Goal: Transaction & Acquisition: Purchase product/service

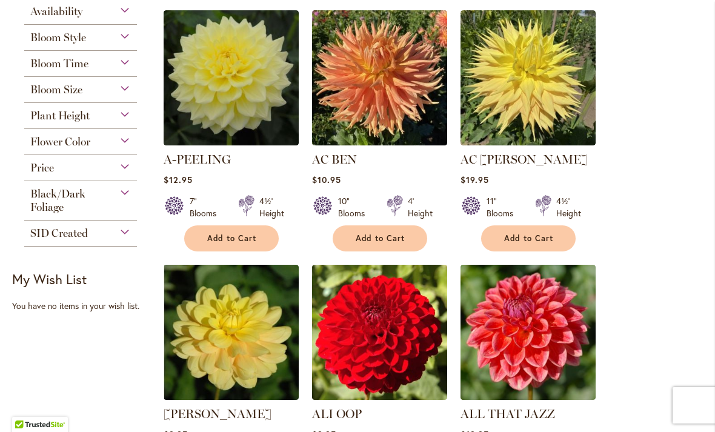
scroll to position [285, 0]
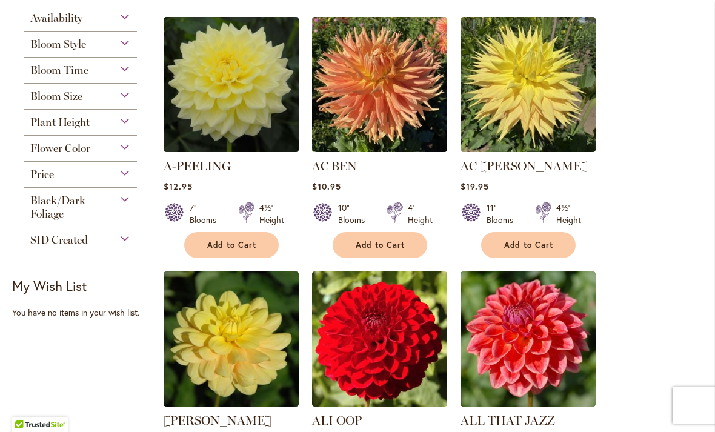
click at [393, 237] on button "Add to Cart" at bounding box center [380, 245] width 95 height 26
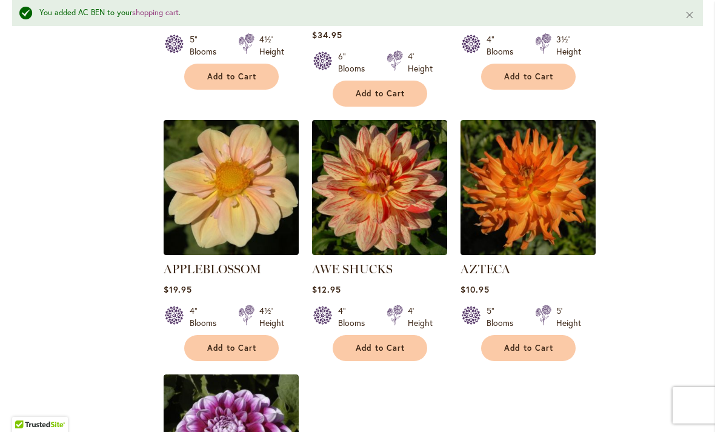
scroll to position [1256, 0]
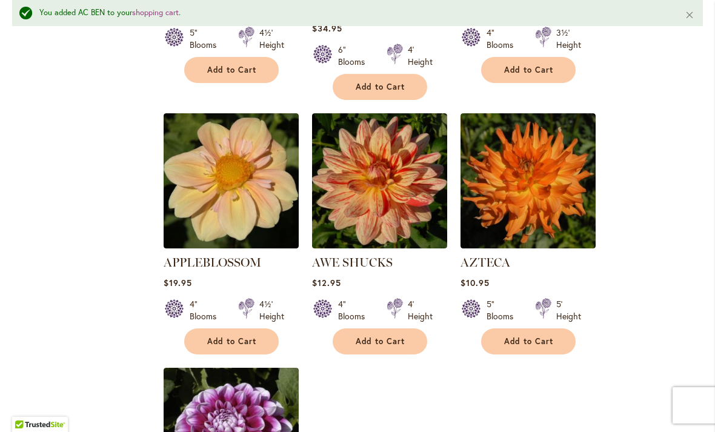
click at [240, 336] on span "Add to Cart" at bounding box center [232, 341] width 50 height 10
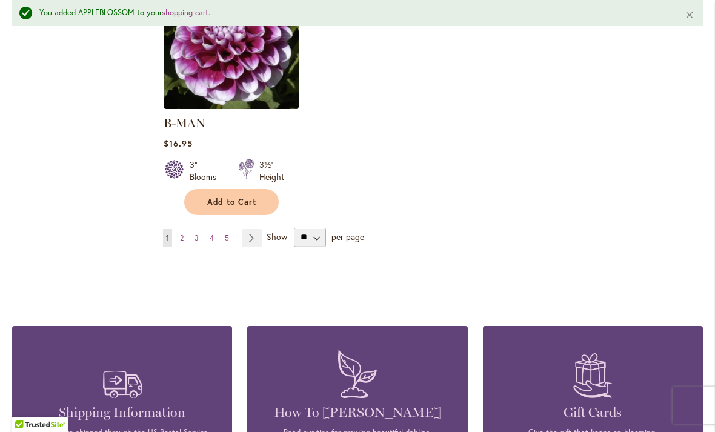
scroll to position [1650, 0]
click at [253, 229] on link "Page Next" at bounding box center [252, 238] width 20 height 18
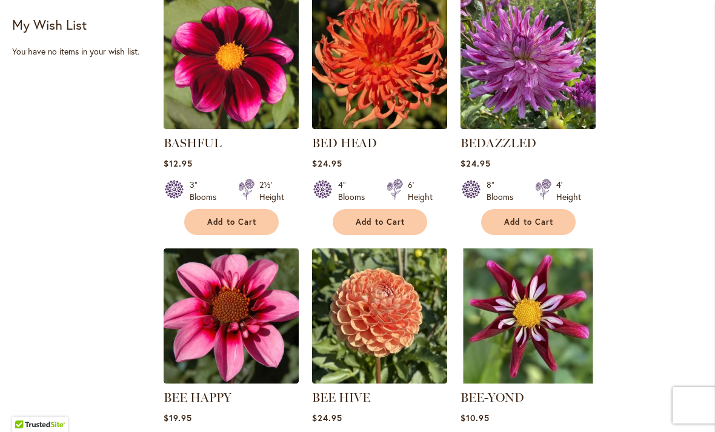
scroll to position [814, 0]
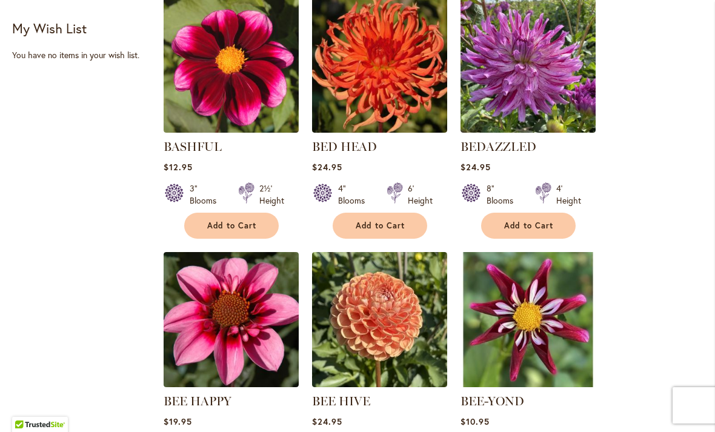
click at [253, 231] on button "Add to Cart" at bounding box center [231, 226] width 95 height 26
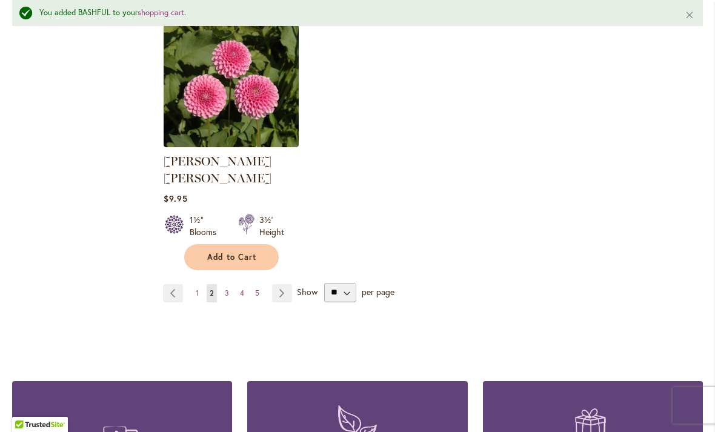
scroll to position [1620, 0]
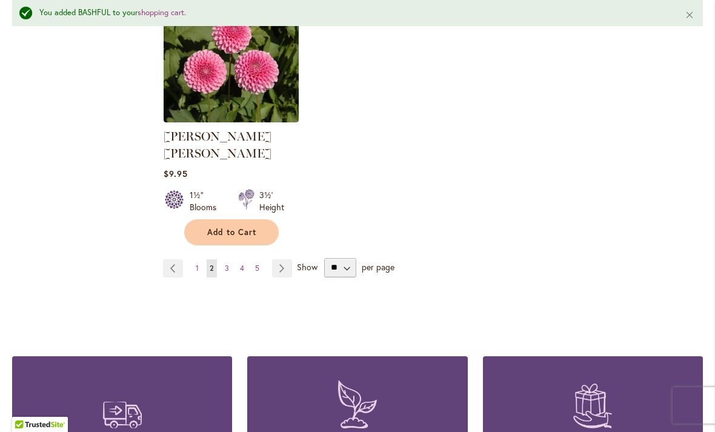
click at [284, 259] on link "Page Next" at bounding box center [282, 268] width 20 height 18
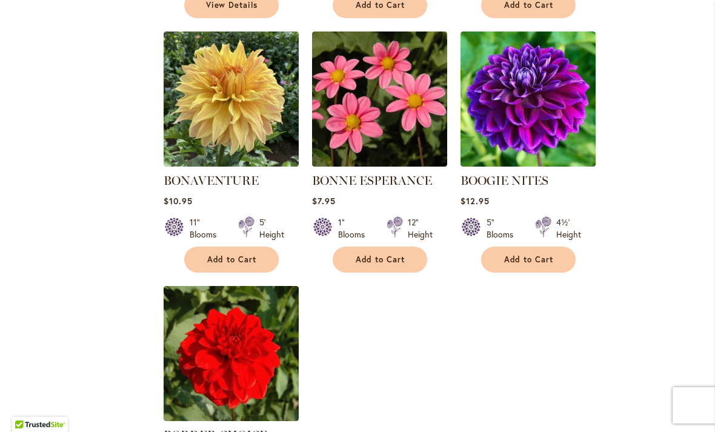
scroll to position [1296, 0]
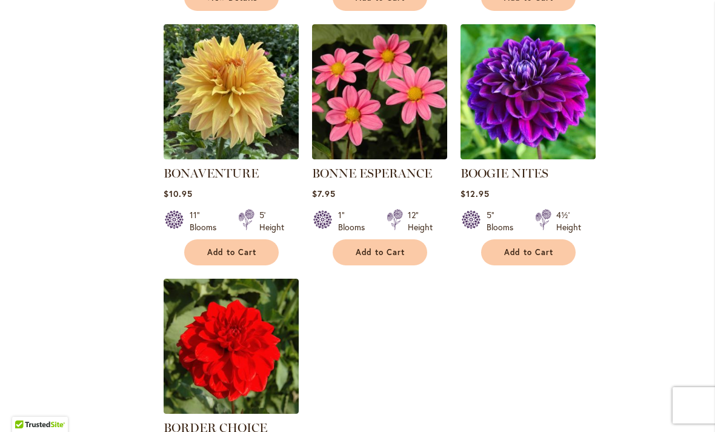
click at [385, 250] on span "Add to Cart" at bounding box center [381, 252] width 50 height 10
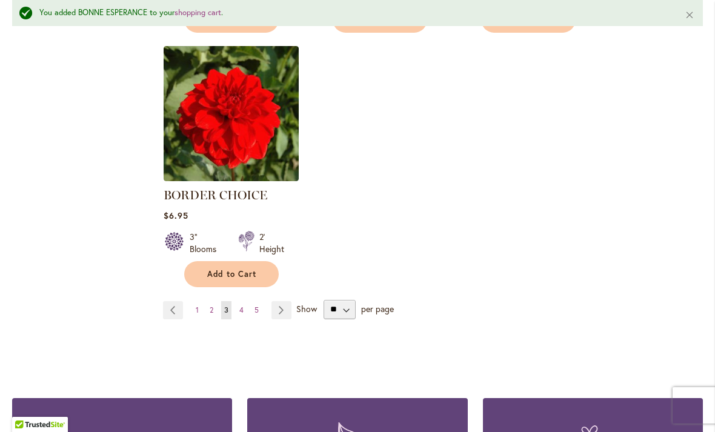
scroll to position [1562, 0]
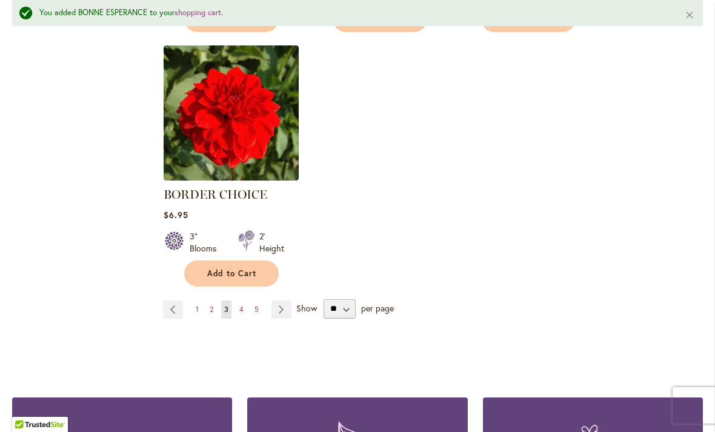
click at [284, 313] on link "Page Next" at bounding box center [281, 310] width 20 height 18
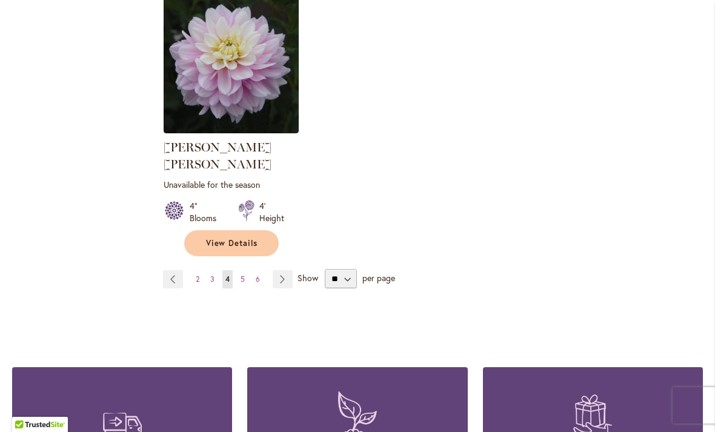
scroll to position [1594, 0]
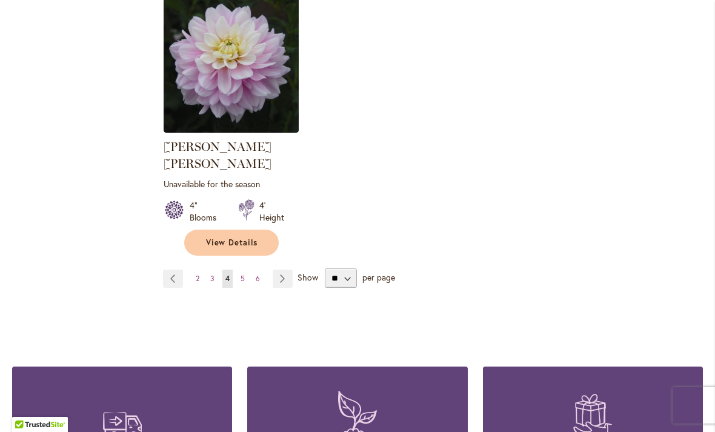
click at [288, 270] on link "Page Next" at bounding box center [283, 279] width 20 height 18
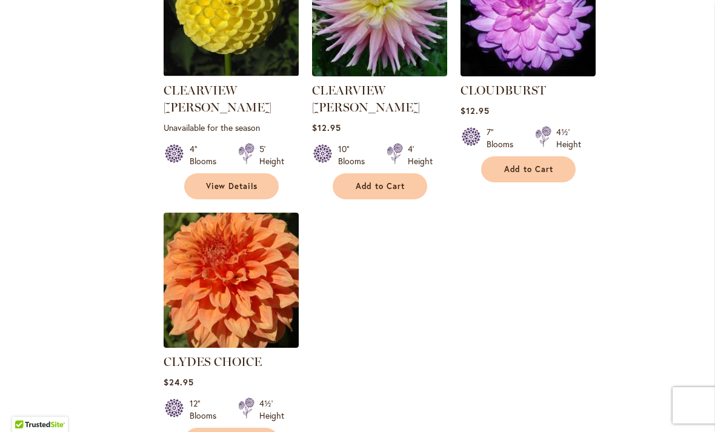
scroll to position [1395, 0]
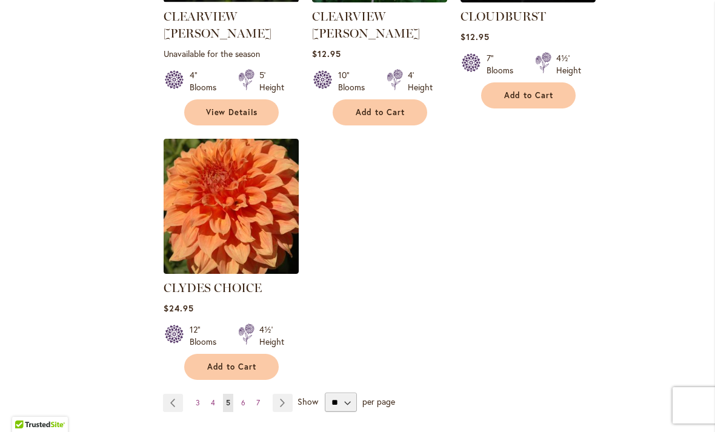
scroll to position [1485, 0]
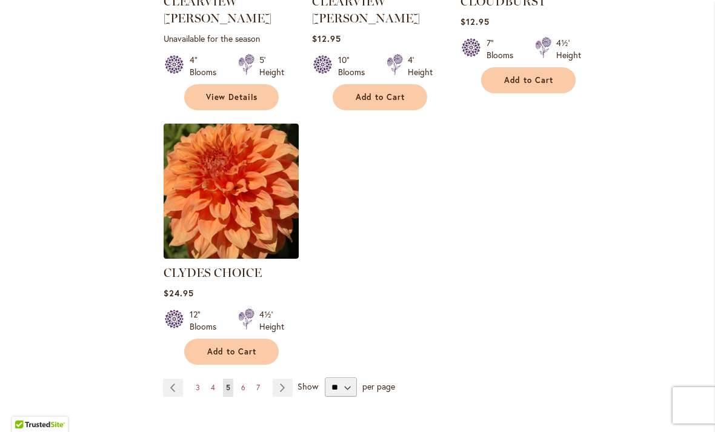
click at [217, 379] on link "Page 4" at bounding box center [213, 388] width 10 height 18
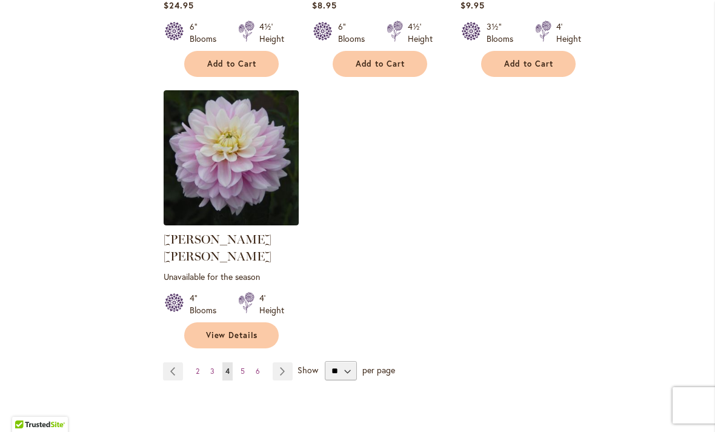
scroll to position [1536, 0]
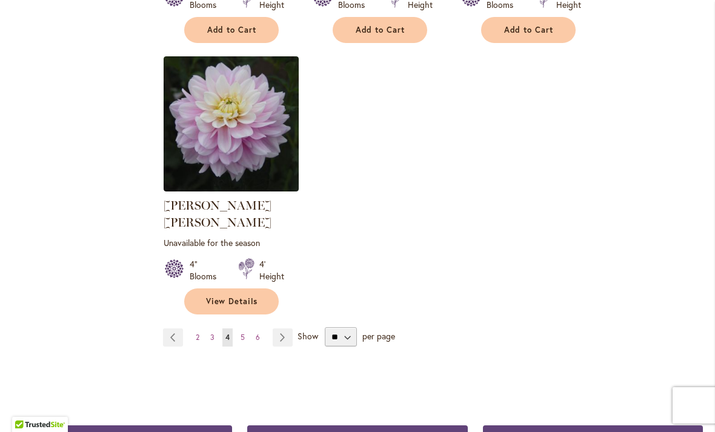
click at [285, 328] on link "Page Next" at bounding box center [283, 337] width 20 height 18
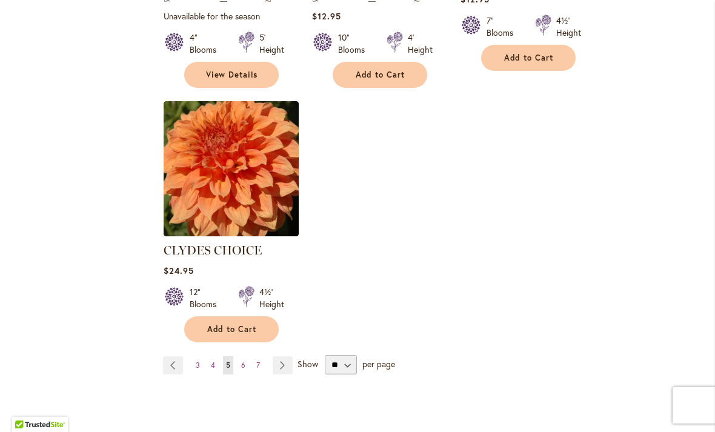
scroll to position [1508, 0]
click at [290, 356] on link "Page Next" at bounding box center [283, 365] width 20 height 18
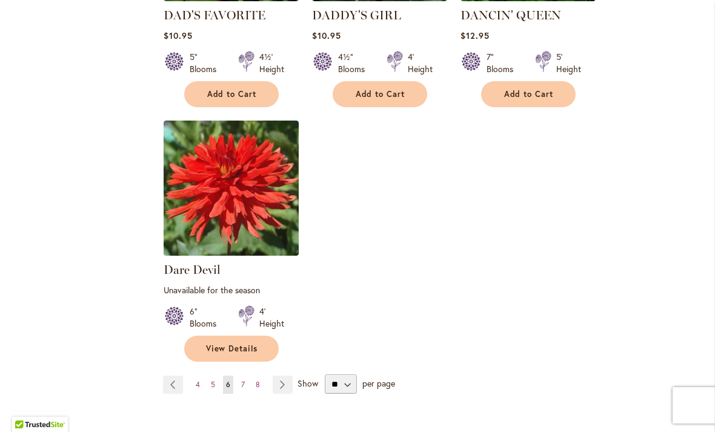
scroll to position [1520, 0]
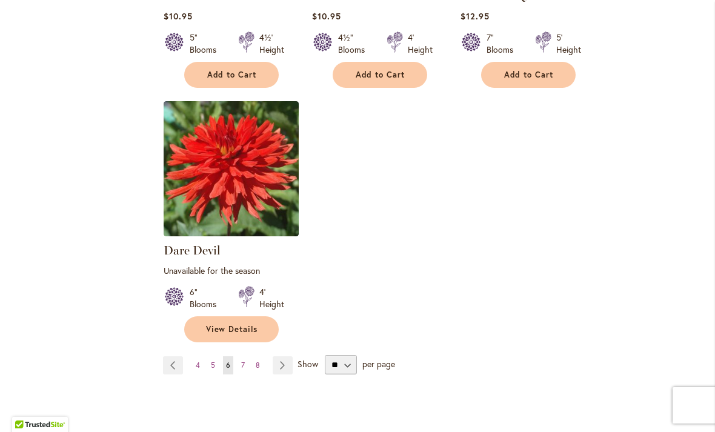
click at [291, 356] on link "Page Next" at bounding box center [283, 365] width 20 height 18
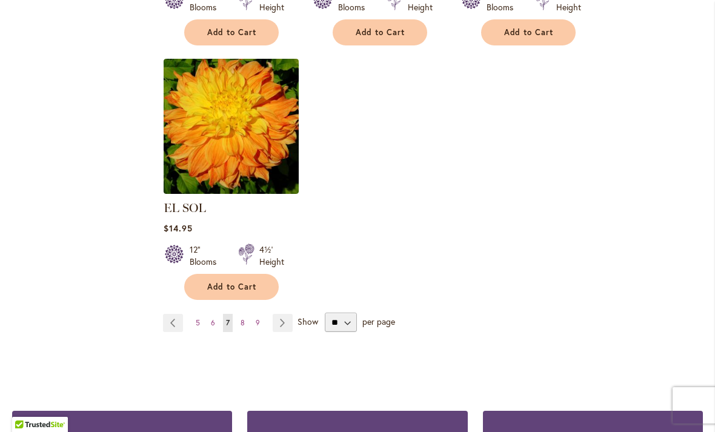
scroll to position [1534, 0]
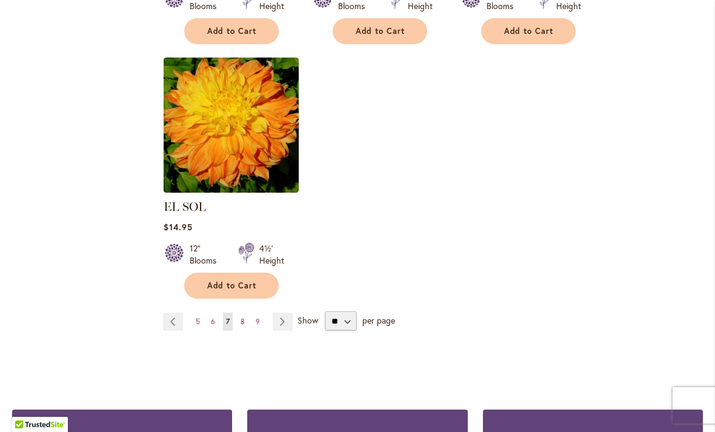
click at [282, 313] on link "Page Next" at bounding box center [283, 322] width 20 height 18
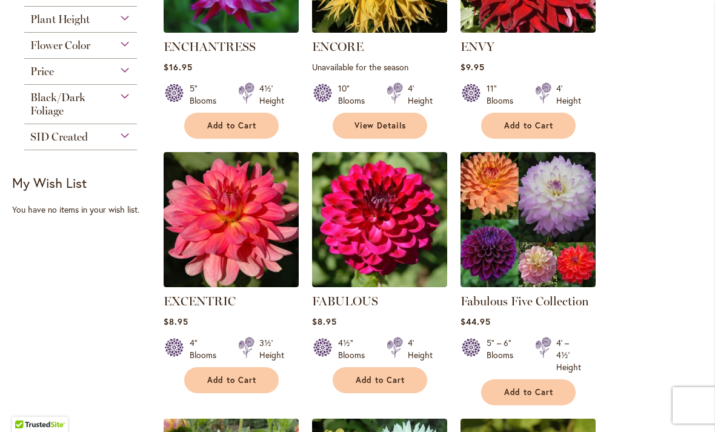
scroll to position [675, 0]
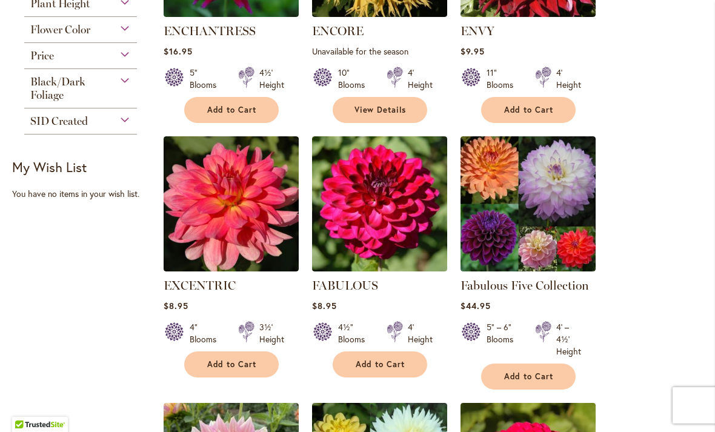
click at [541, 381] on span "Add to Cart" at bounding box center [529, 376] width 50 height 10
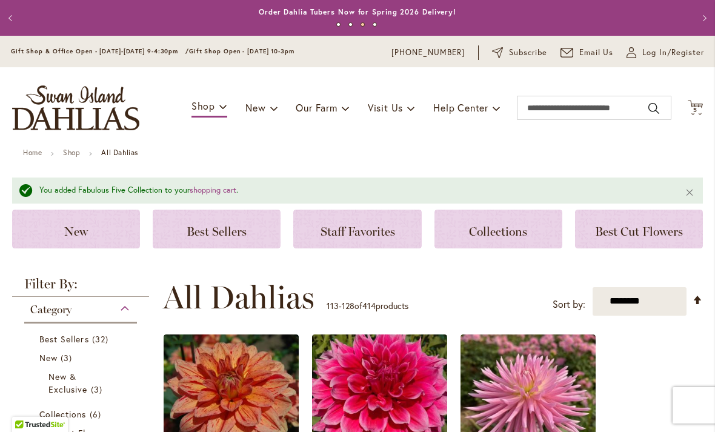
scroll to position [0, 0]
click at [700, 115] on span "Cart .cls-1 { fill: #231f20; }" at bounding box center [695, 108] width 15 height 16
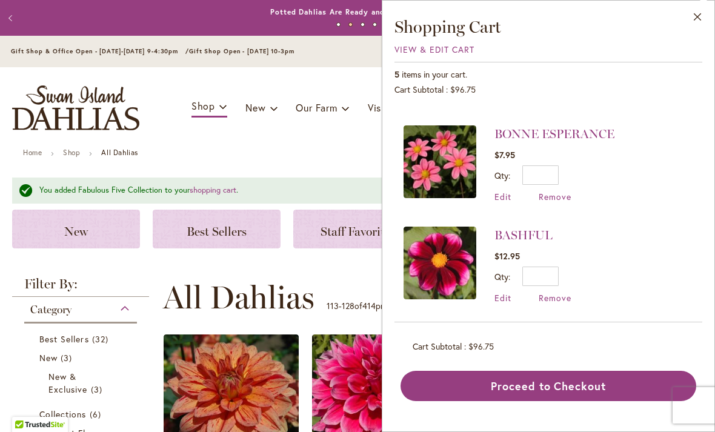
scroll to position [86, 0]
click at [538, 176] on input "*" at bounding box center [540, 175] width 36 height 19
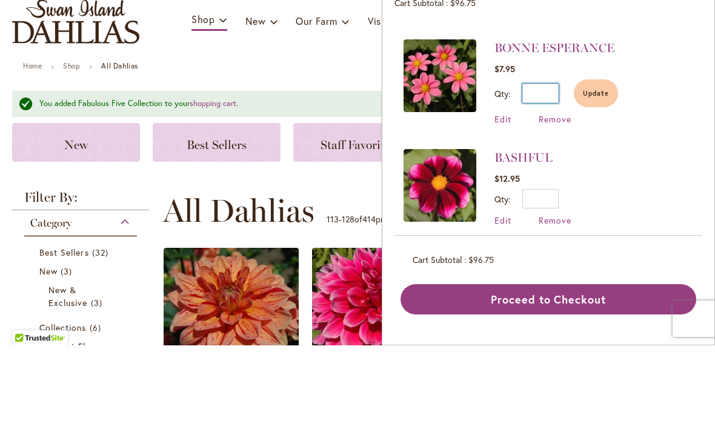
type input "*"
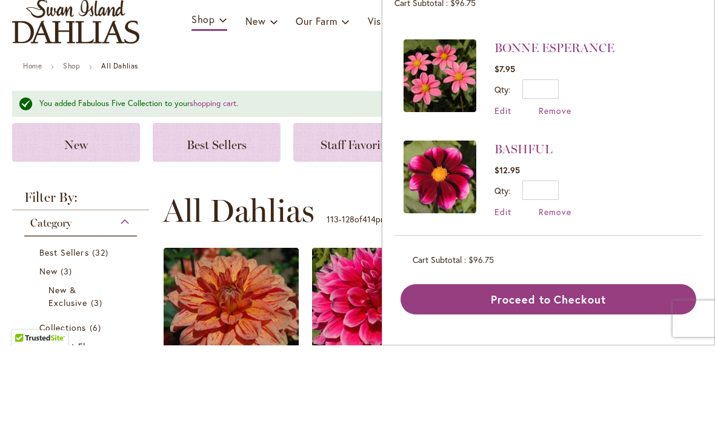
click at [559, 191] on span "Remove" at bounding box center [555, 197] width 33 height 12
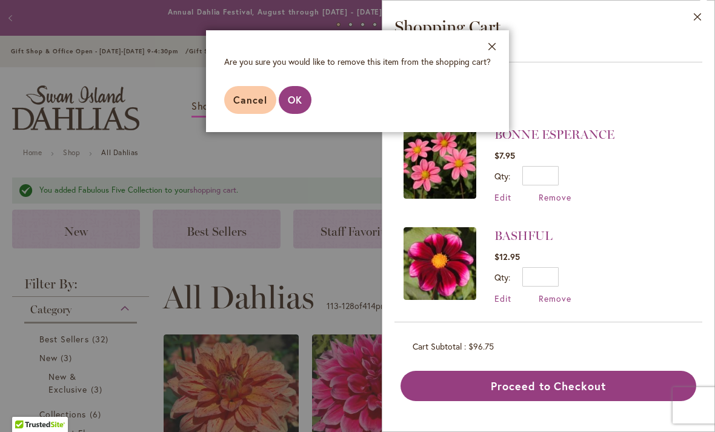
click at [249, 105] on span "Cancel" at bounding box center [250, 99] width 34 height 13
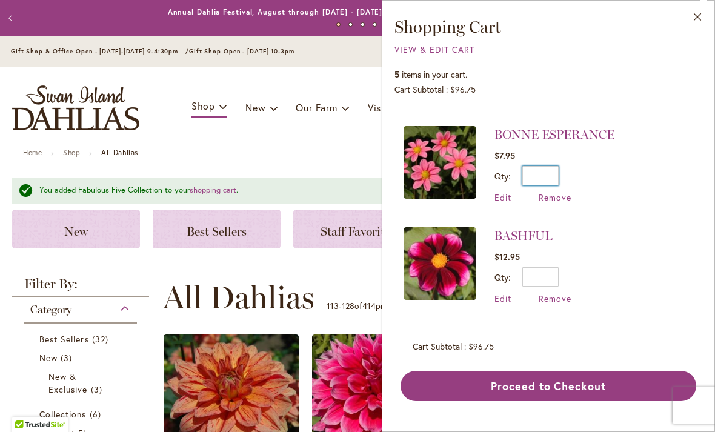
click at [558, 171] on input "*" at bounding box center [540, 175] width 36 height 19
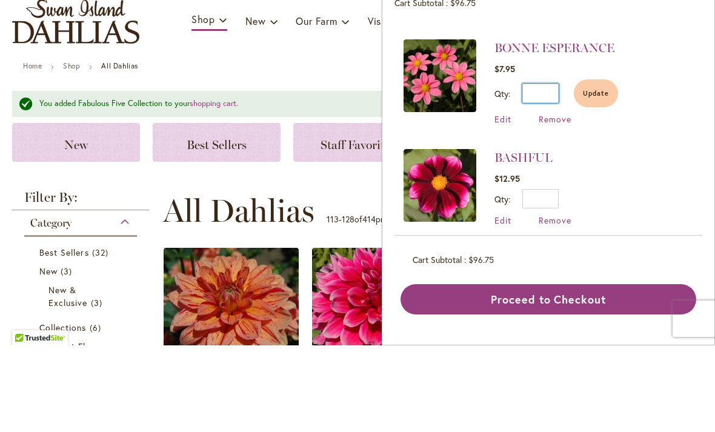
type input "*"
click at [600, 166] on button "Update" at bounding box center [596, 180] width 44 height 28
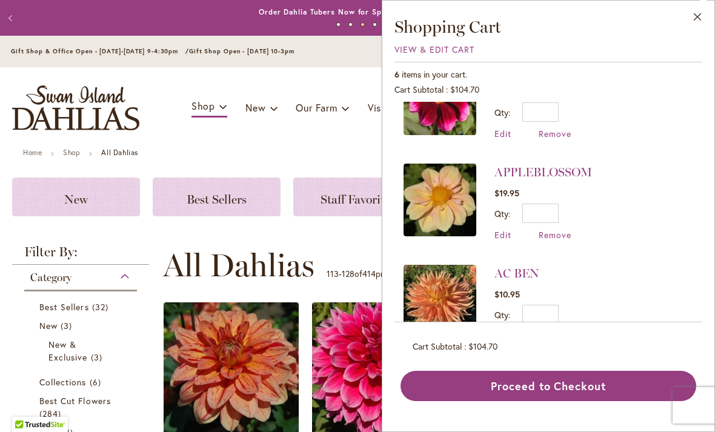
scroll to position [250, 0]
click at [547, 401] on button "Proceed to Checkout" at bounding box center [549, 386] width 296 height 30
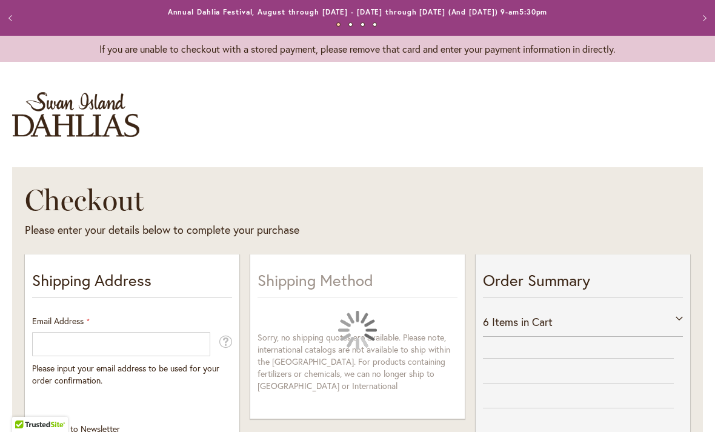
select select "**"
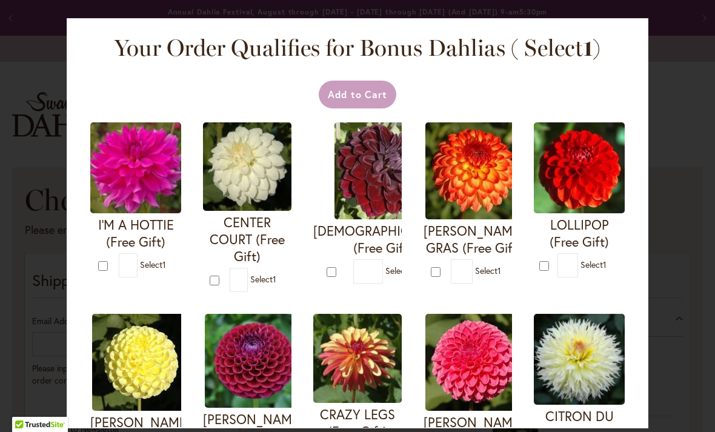
click at [258, 353] on img at bounding box center [253, 361] width 97 height 94
type input "*"
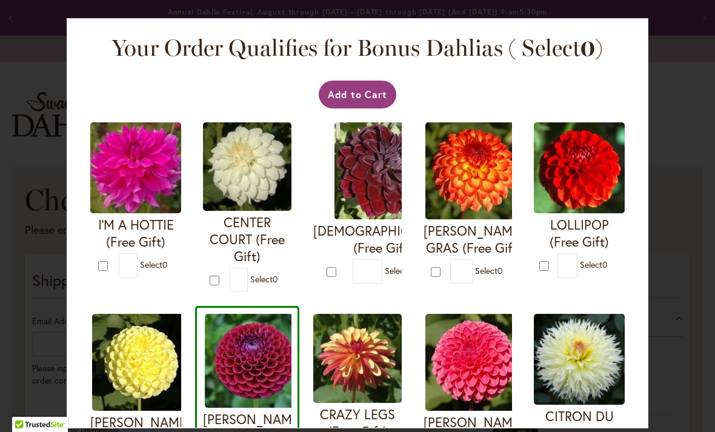
click at [367, 92] on button "Add to Cart" at bounding box center [358, 95] width 78 height 28
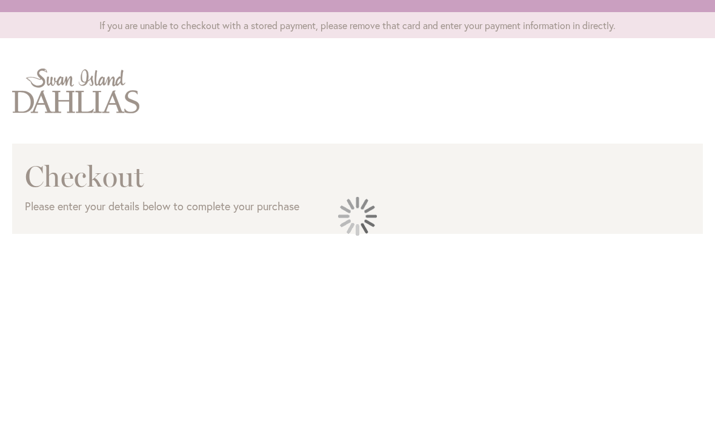
scroll to position [2, 0]
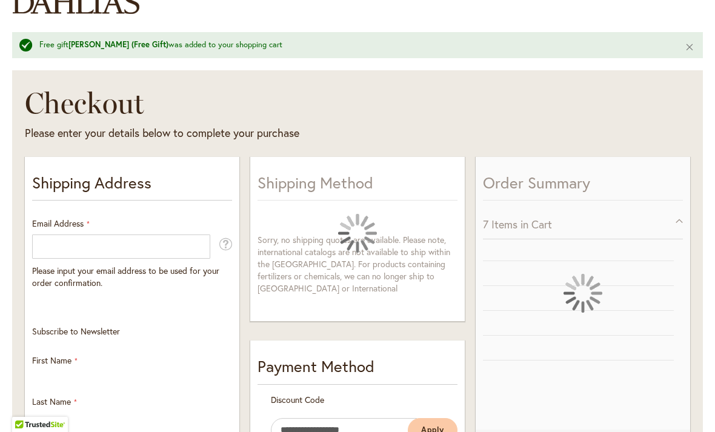
select select "**"
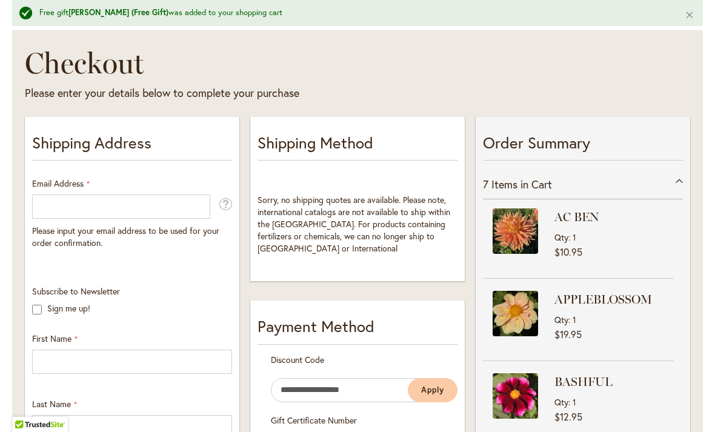
scroll to position [162, 0]
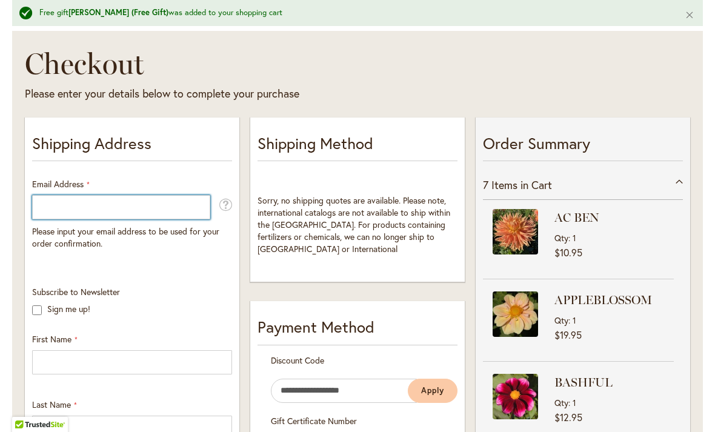
click at [70, 204] on input "Email Address" at bounding box center [121, 207] width 178 height 24
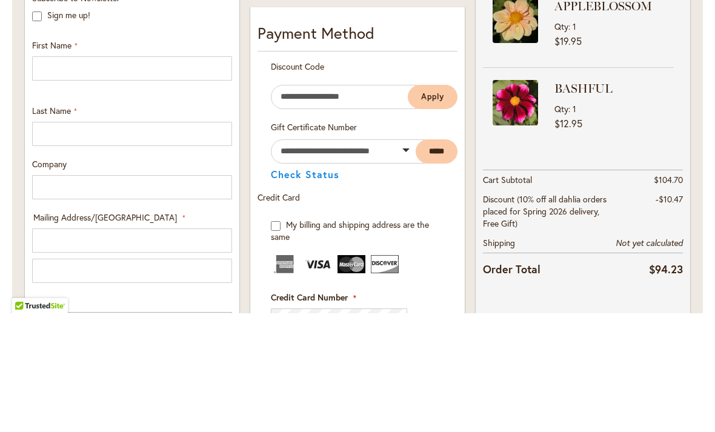
scroll to position [342, 0]
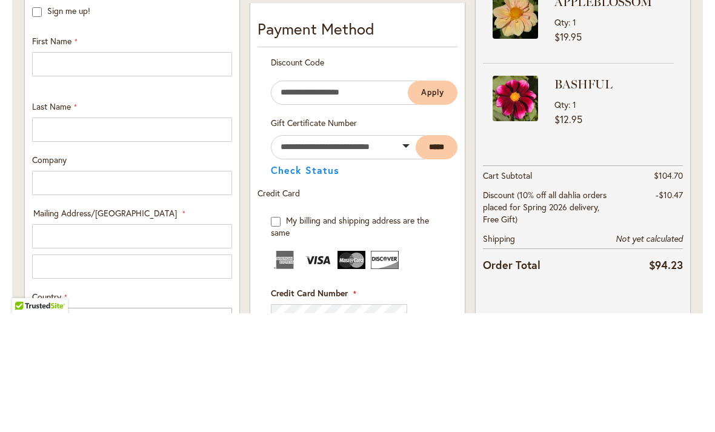
type input "**********"
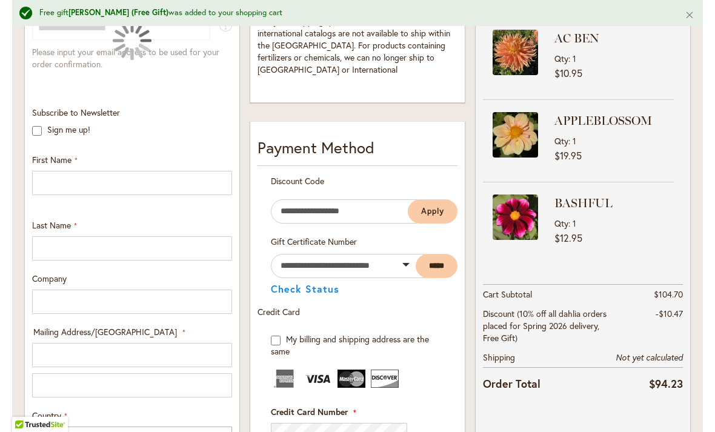
click at [99, 62] on div at bounding box center [132, 41] width 200 height 84
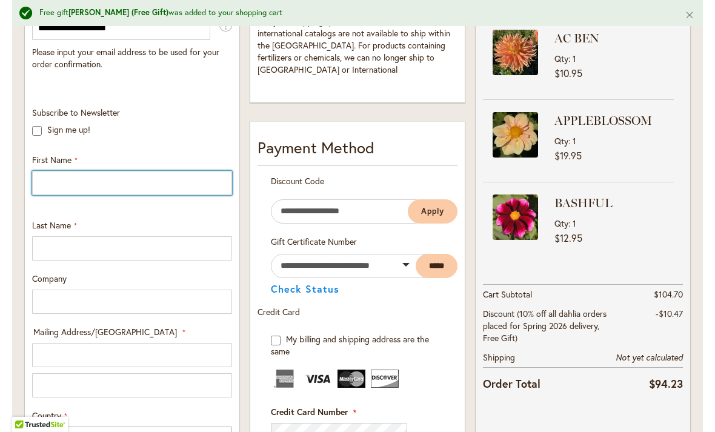
click at [77, 185] on input "First Name" at bounding box center [132, 183] width 200 height 24
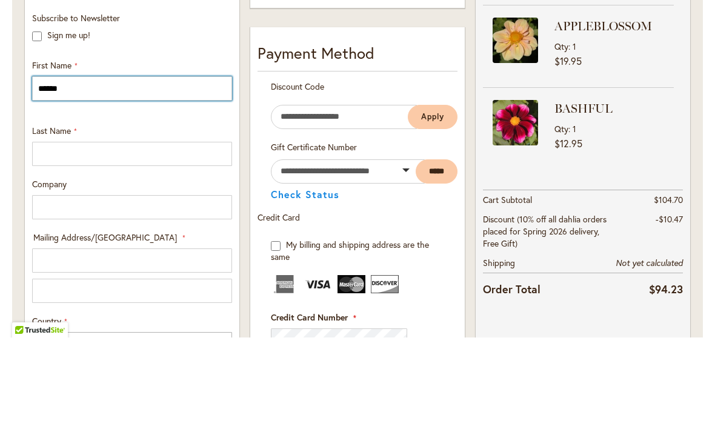
type input "******"
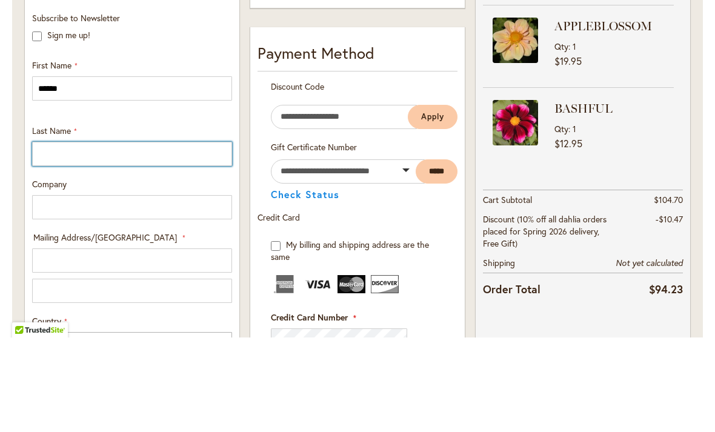
click at [78, 236] on input "Last Name" at bounding box center [132, 248] width 200 height 24
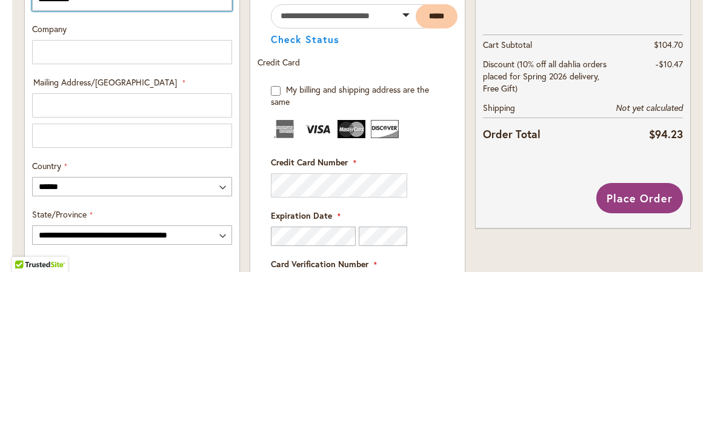
scroll to position [433, 0]
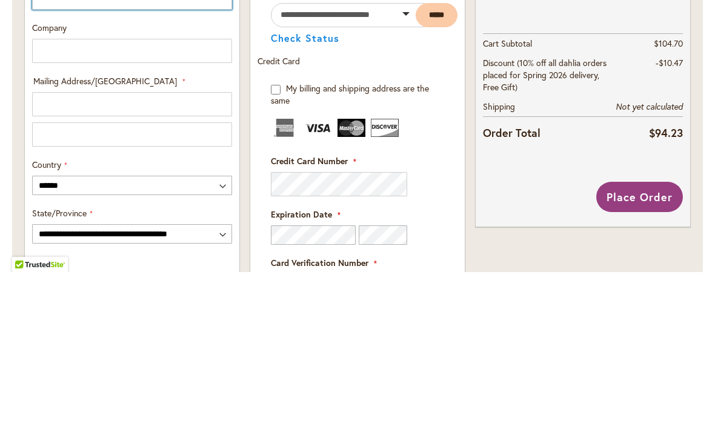
type input "**********"
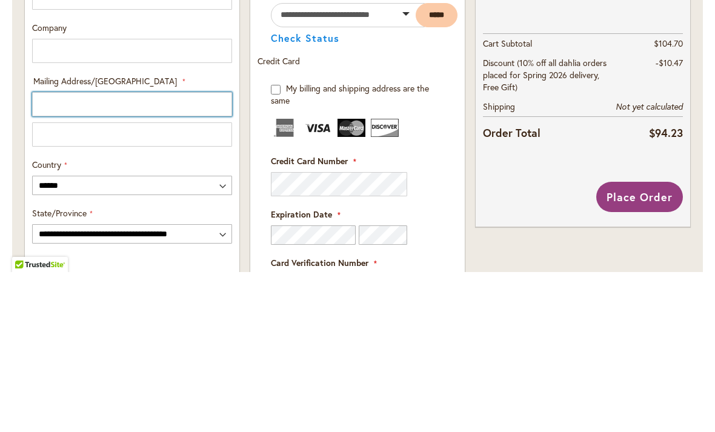
click at [78, 252] on input "Mailing Address/PO BOX: Line 1" at bounding box center [132, 264] width 200 height 24
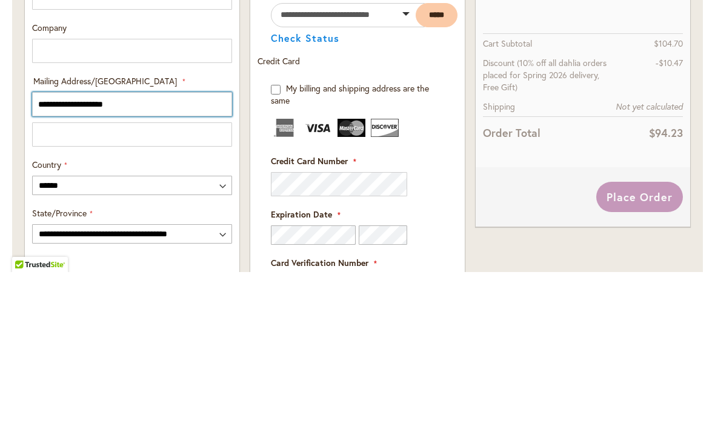
type input "**********"
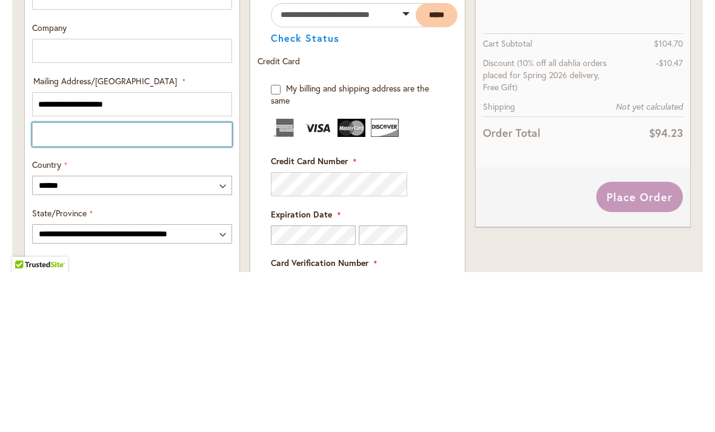
click at [116, 282] on input "Mailing Address/PO BOX: Line 2" at bounding box center [132, 294] width 200 height 24
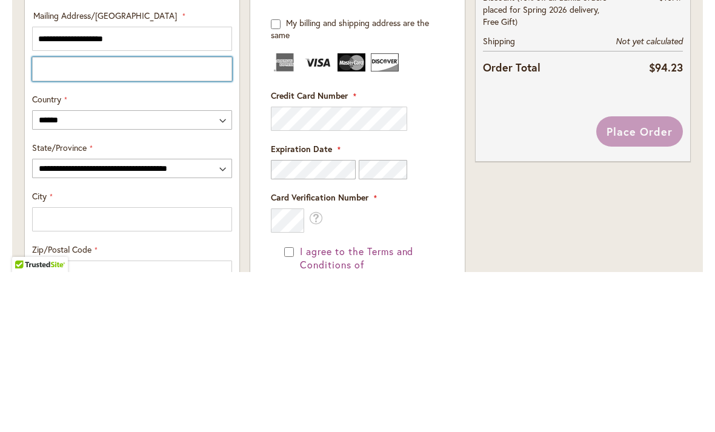
scroll to position [521, 0]
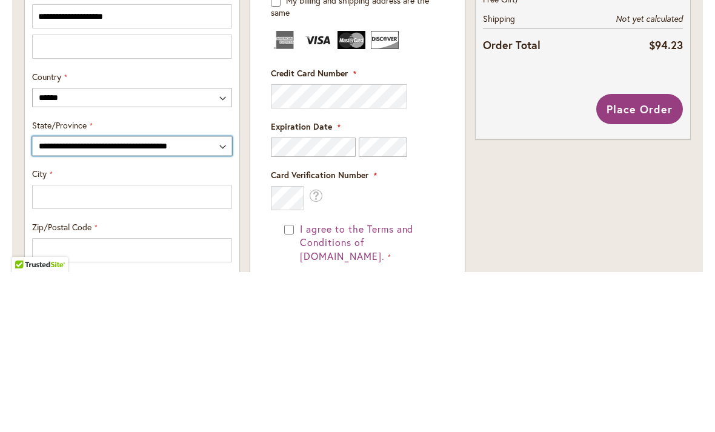
click at [219, 296] on select "**********" at bounding box center [132, 305] width 200 height 19
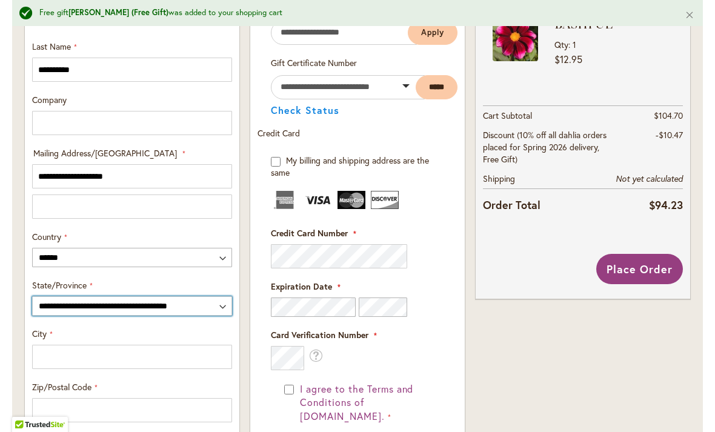
select select "**"
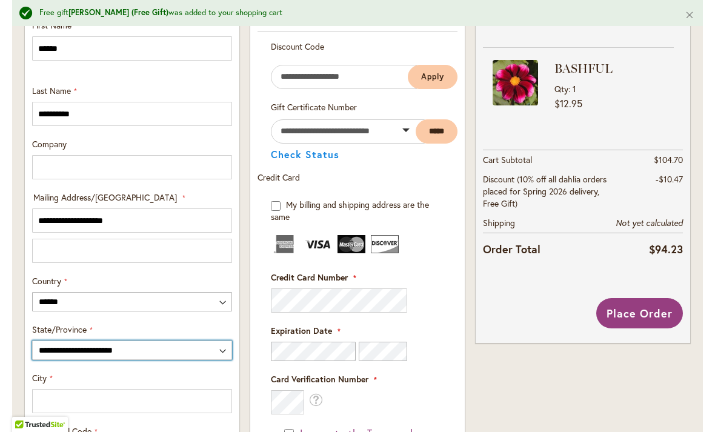
scroll to position [476, 0]
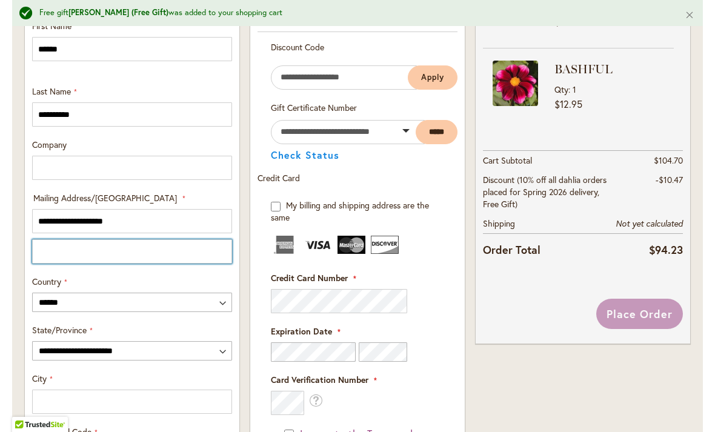
click at [72, 257] on input "Mailing Address/PO BOX: Line 2" at bounding box center [132, 251] width 200 height 24
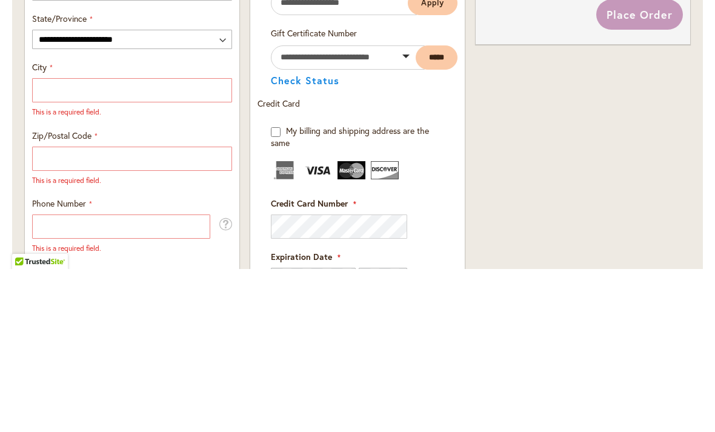
scroll to position [648, 0]
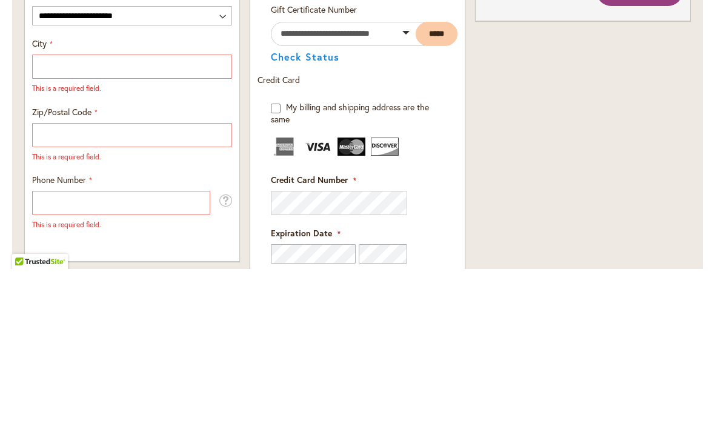
type input "**********"
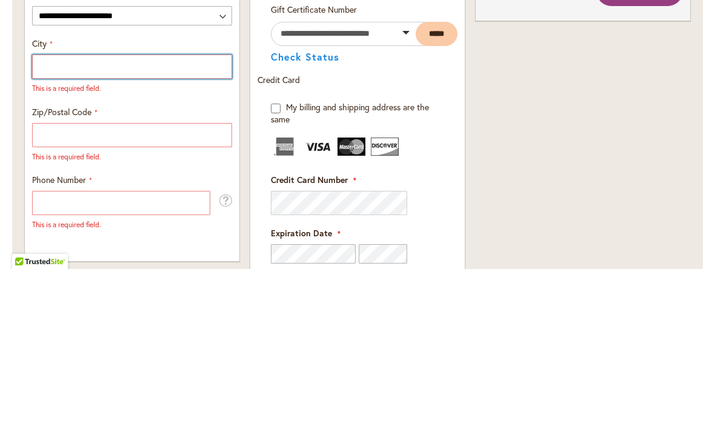
click at [89, 218] on input "City" at bounding box center [132, 230] width 200 height 24
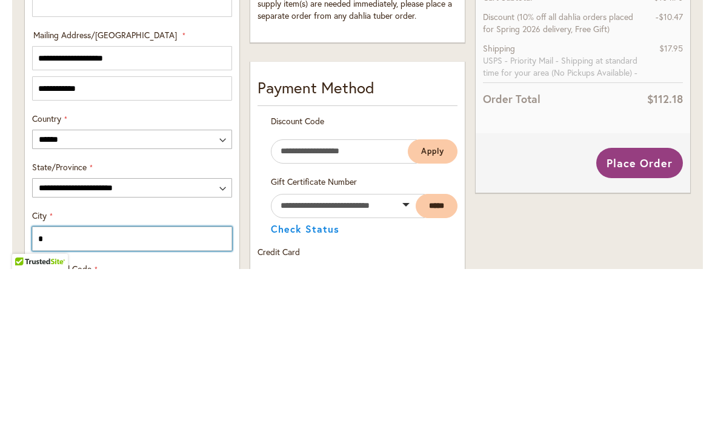
scroll to position [476, 0]
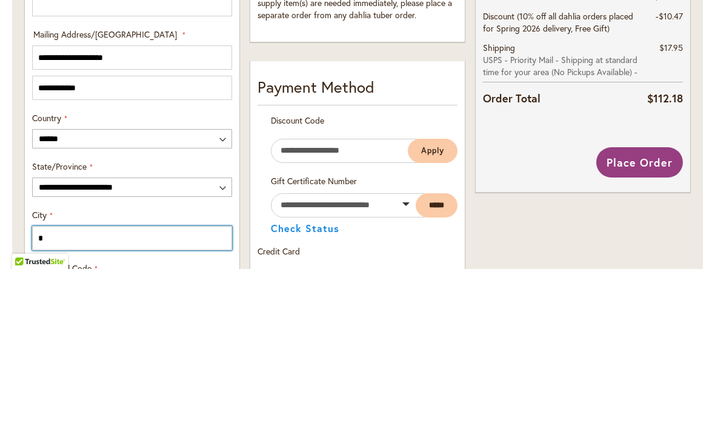
type input "*"
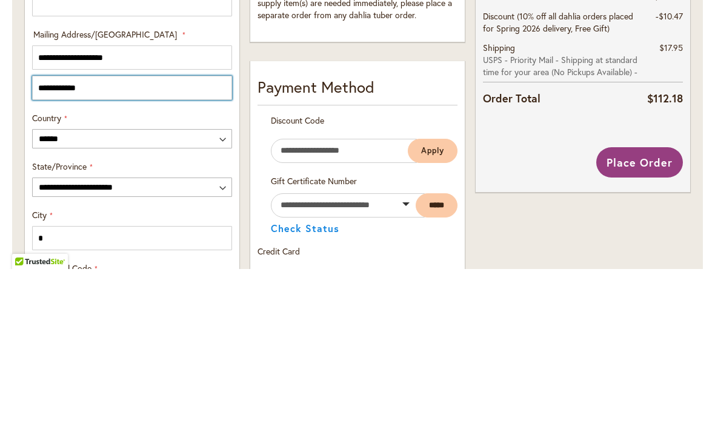
click at [120, 239] on input "**********" at bounding box center [132, 251] width 200 height 24
click at [115, 239] on input "**********" at bounding box center [132, 251] width 200 height 24
type input "*"
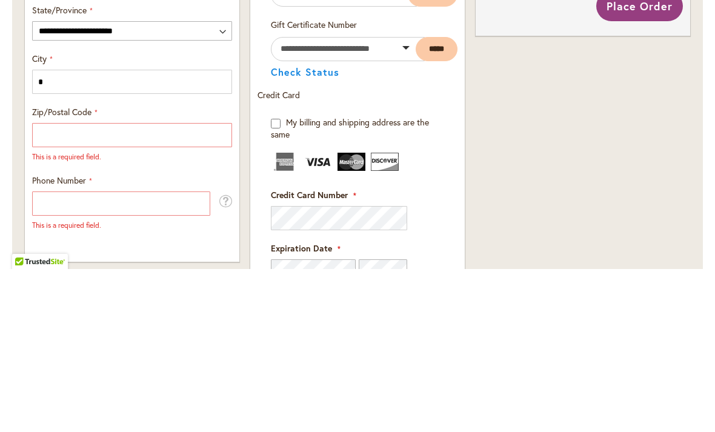
scroll to position [632, 0]
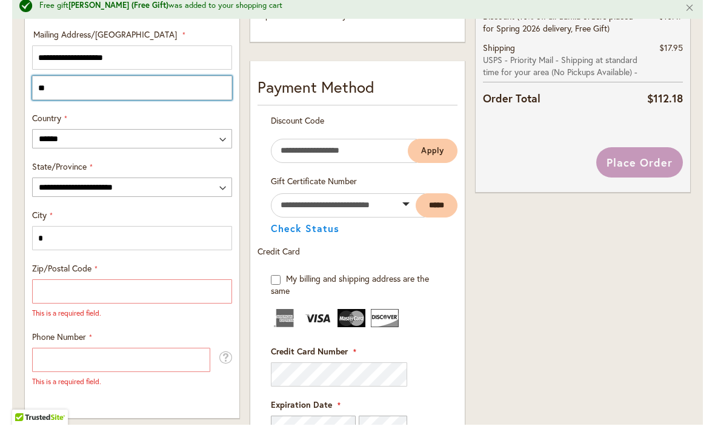
type input "*"
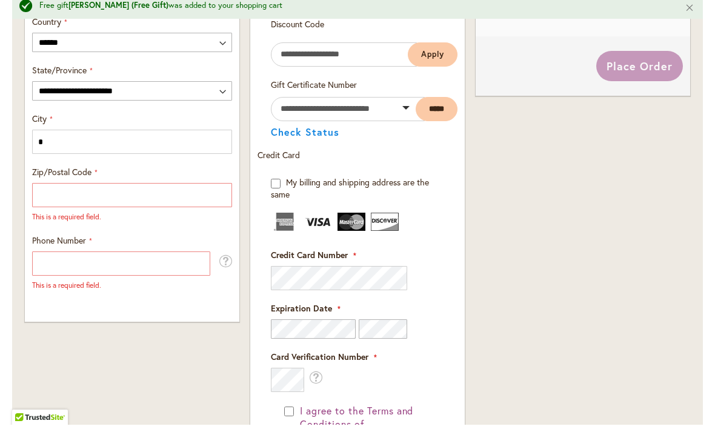
scroll to position [730, 0]
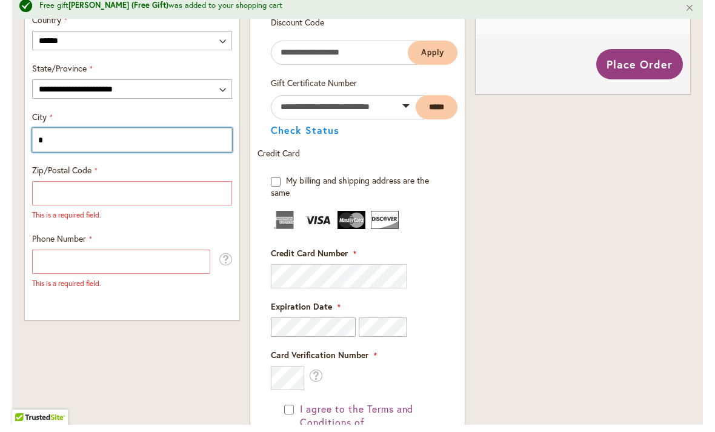
click at [96, 144] on input "*" at bounding box center [132, 147] width 200 height 24
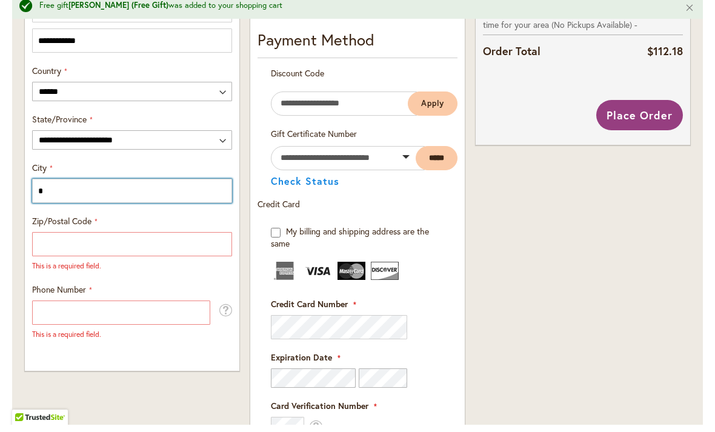
scroll to position [678, 0]
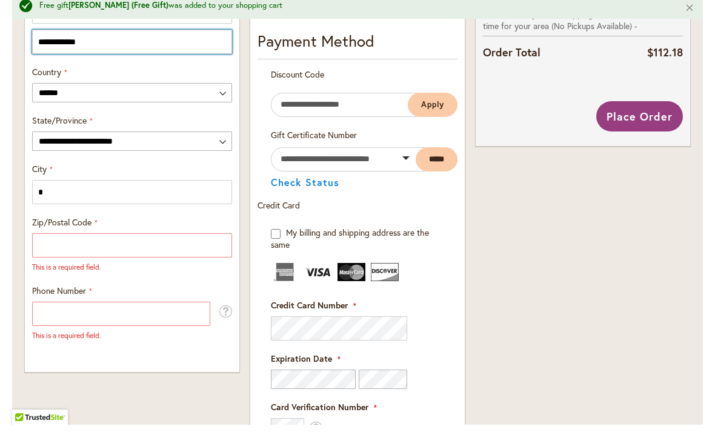
click at [99, 41] on input "**********" at bounding box center [132, 49] width 200 height 24
type input "*"
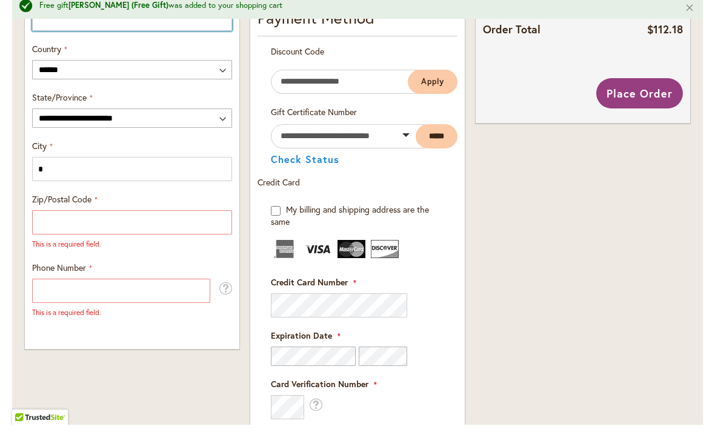
scroll to position [702, 0]
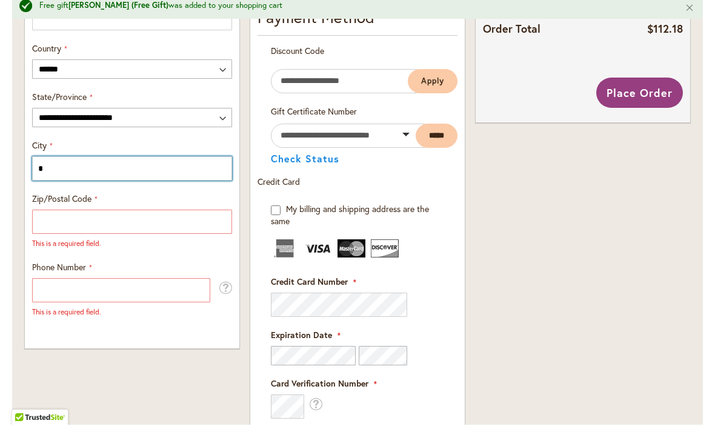
click at [83, 167] on input "*" at bounding box center [132, 176] width 200 height 24
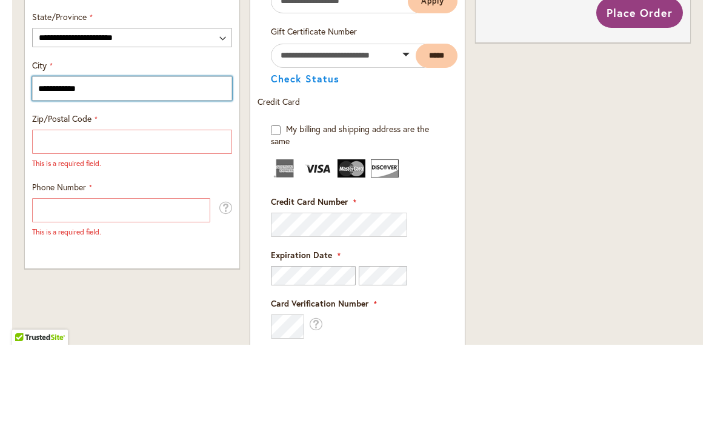
type input "**********"
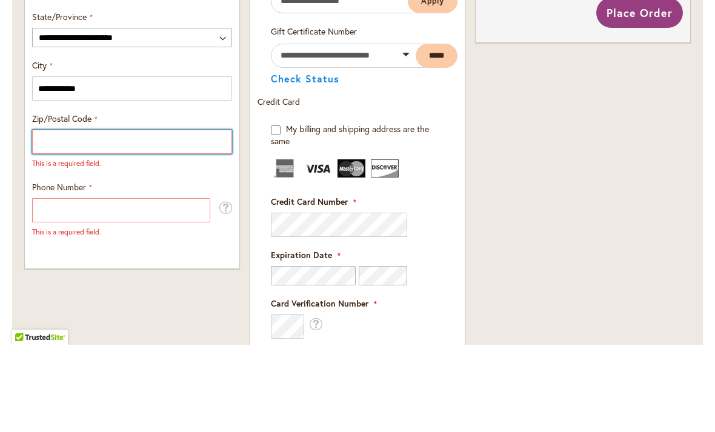
click at [111, 217] on input "Zip/Postal Code" at bounding box center [132, 229] width 200 height 24
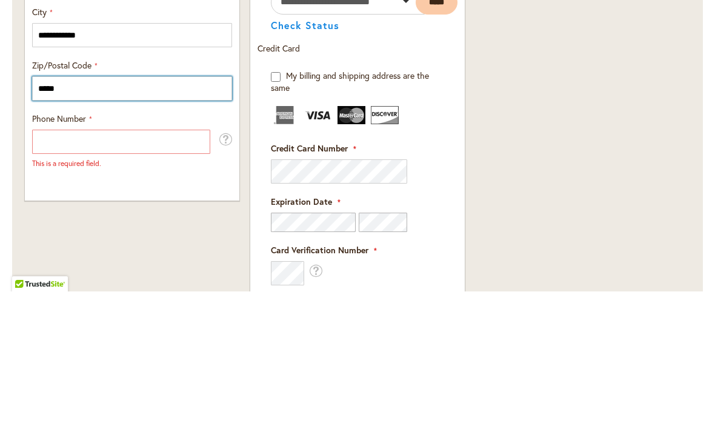
type input "*****"
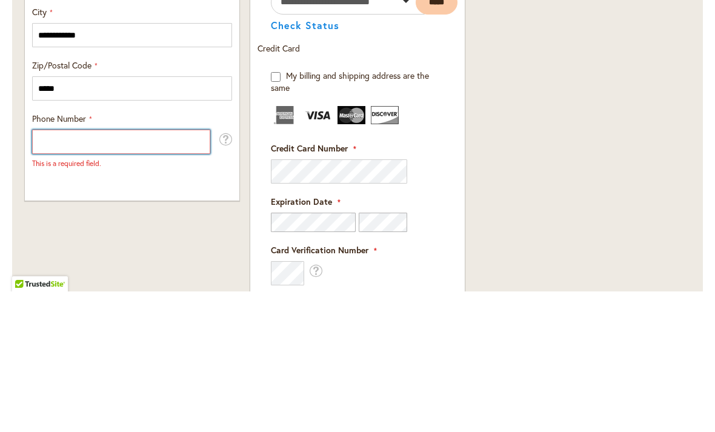
click at [106, 270] on input "Phone Number" at bounding box center [121, 282] width 178 height 24
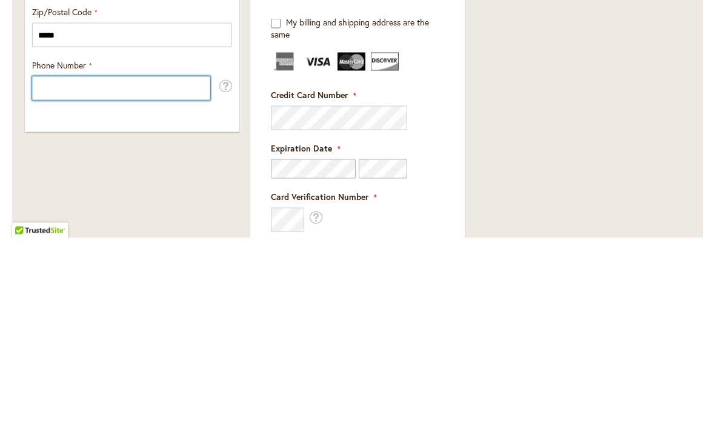
type input "**********"
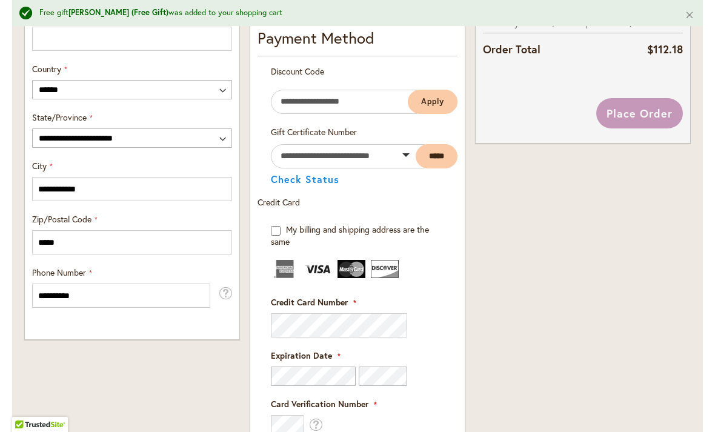
scroll to position [690, 0]
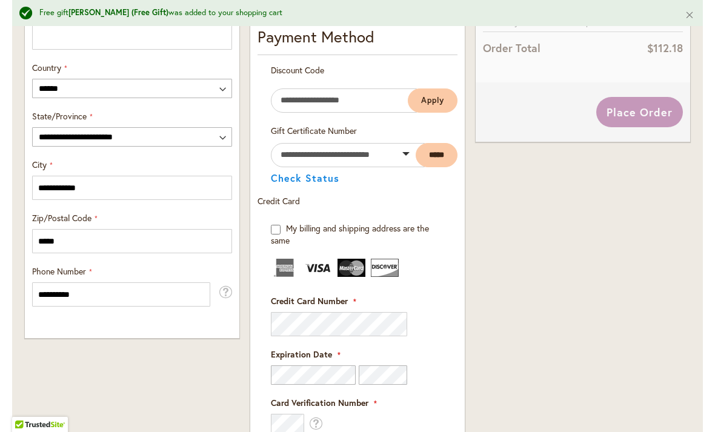
click at [306, 331] on fieldset "Payment Information Payment Method Discount Code Enter discount code Apply Gift…" at bounding box center [358, 357] width 200 height 665
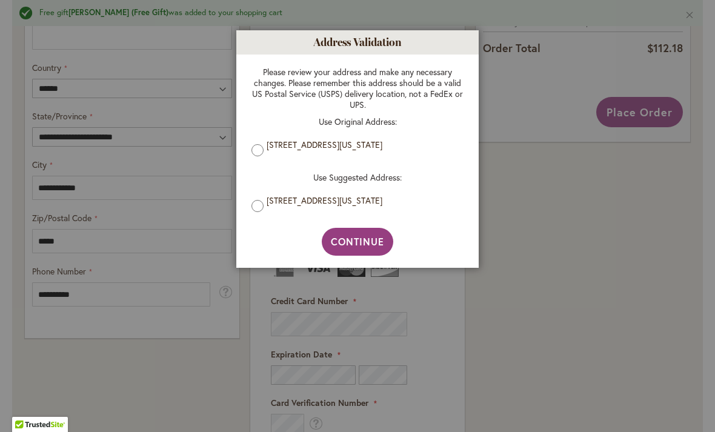
click at [365, 244] on span "Continue" at bounding box center [358, 241] width 54 height 13
type input "**********"
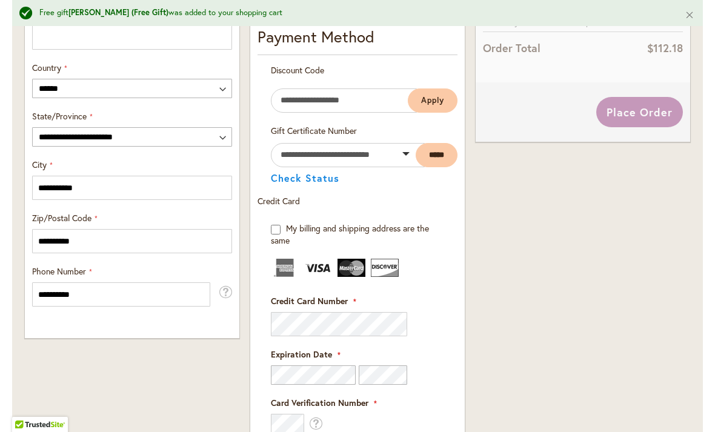
click at [290, 305] on fieldset "Payment Information Payment Method Discount Code Enter discount code Apply Gift…" at bounding box center [358, 357] width 200 height 665
click at [308, 325] on fieldset "Payment Information Payment Method Discount Code Enter discount code Apply Gift…" at bounding box center [358, 357] width 200 height 665
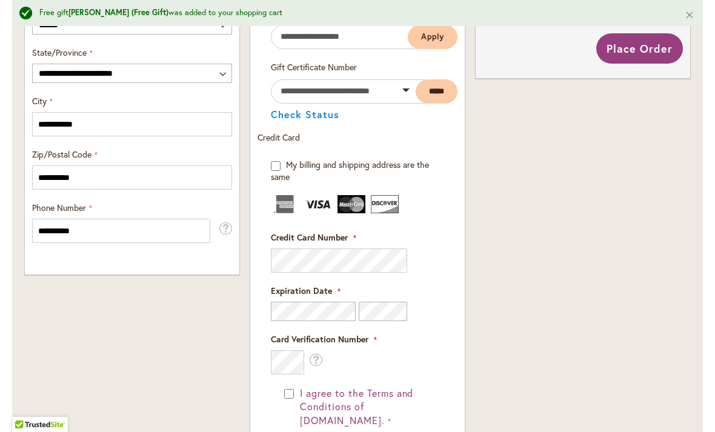
scroll to position [755, 0]
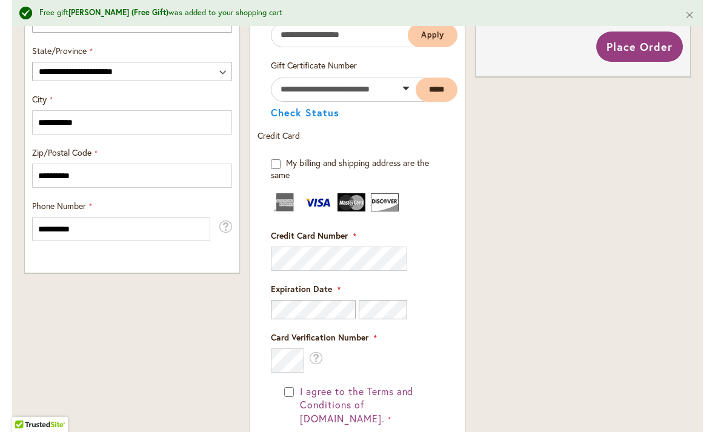
click at [414, 308] on div at bounding box center [357, 309] width 173 height 19
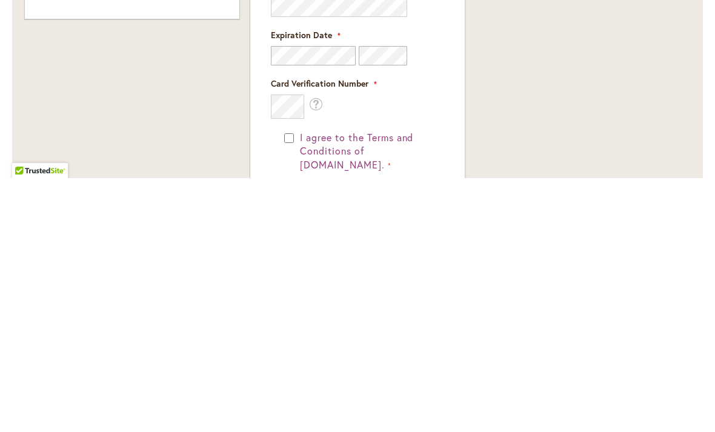
click at [299, 385] on button "I agree to the Terms and Conditions of [DOMAIN_NAME]." at bounding box center [364, 406] width 134 height 42
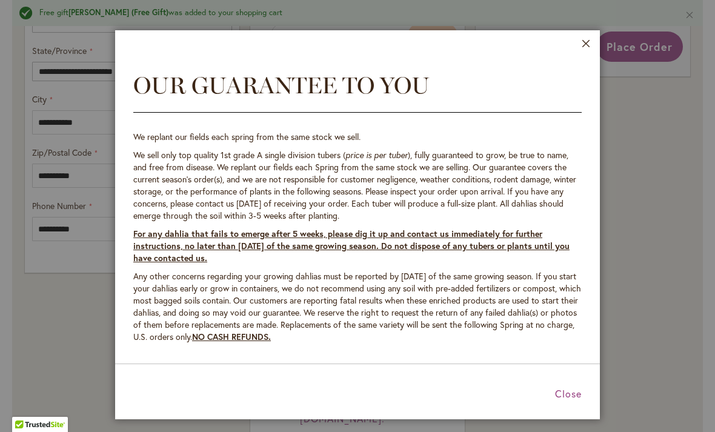
click at [583, 45] on button "Close" at bounding box center [586, 46] width 9 height 14
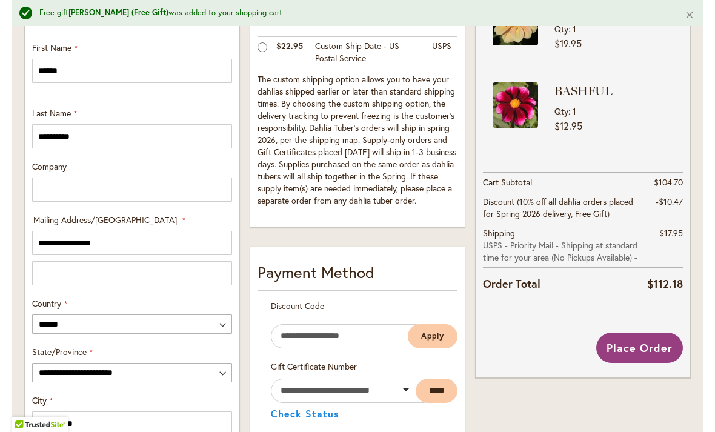
scroll to position [453, 0]
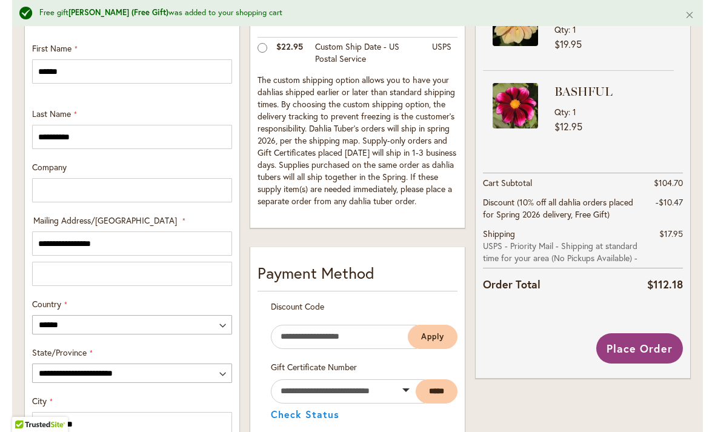
click at [645, 343] on span "Place Order" at bounding box center [640, 348] width 66 height 15
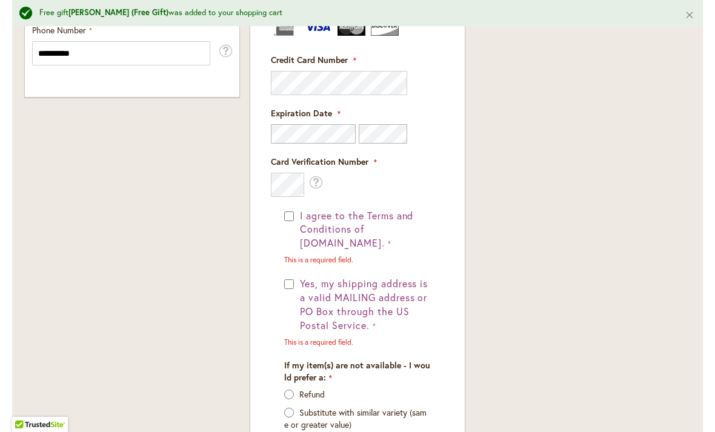
click at [298, 283] on button "Yes, my shipping address is a valid MAILING address or PO Box through the US Po…" at bounding box center [364, 304] width 134 height 55
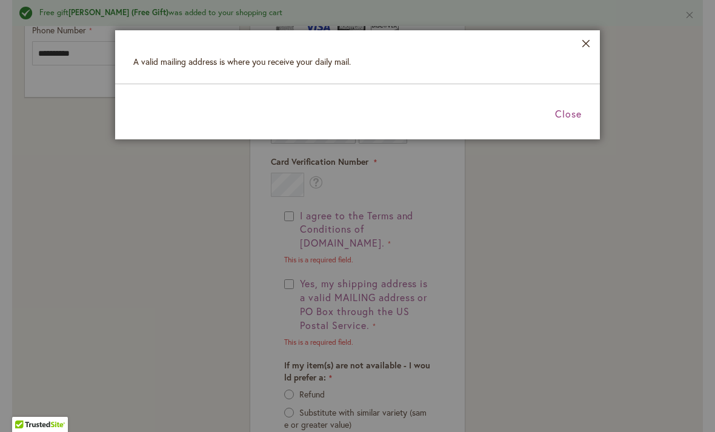
click at [294, 286] on div at bounding box center [357, 216] width 715 height 432
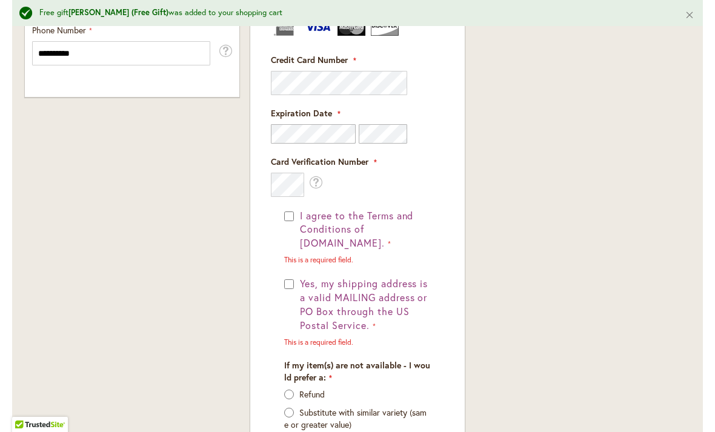
click at [304, 288] on button "Yes, my shipping address is a valid MAILING address or PO Box through the US Po…" at bounding box center [364, 304] width 134 height 55
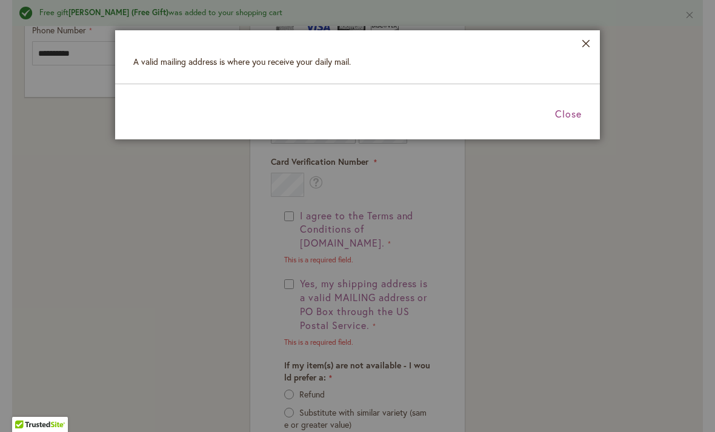
click at [568, 119] on span "Close" at bounding box center [568, 113] width 27 height 13
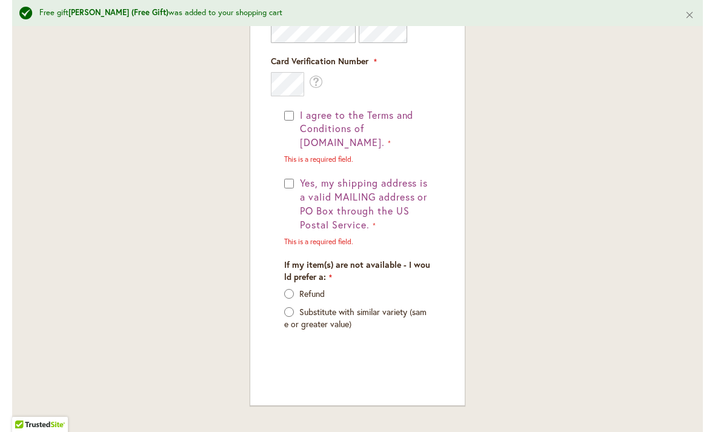
scroll to position [1033, 0]
click at [298, 181] on button "Yes, my shipping address is a valid MAILING address or PO Box through the US Po…" at bounding box center [364, 202] width 134 height 55
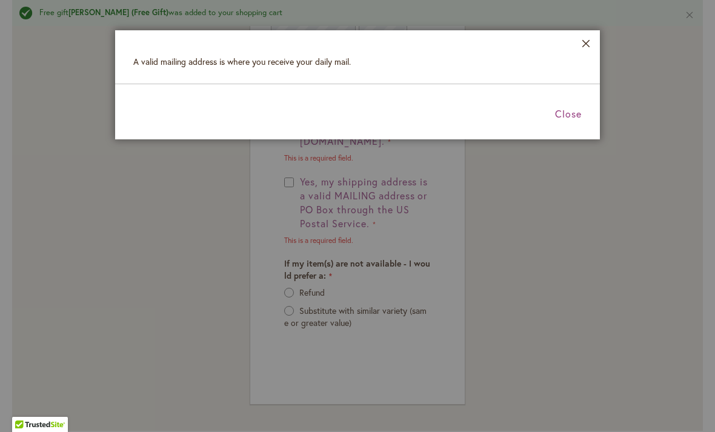
click at [567, 110] on span "Close" at bounding box center [568, 113] width 27 height 13
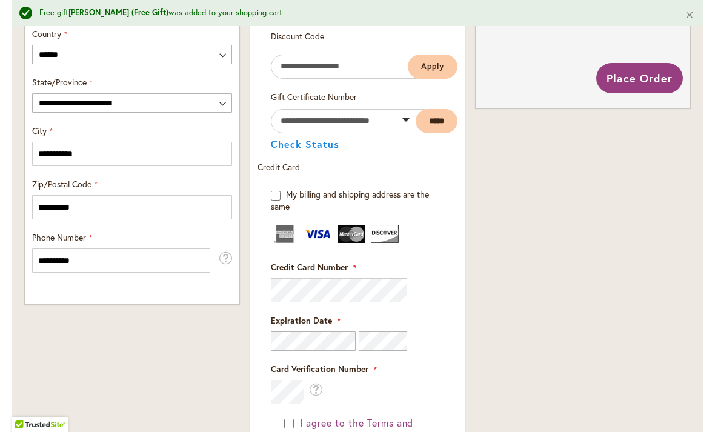
scroll to position [717, 0]
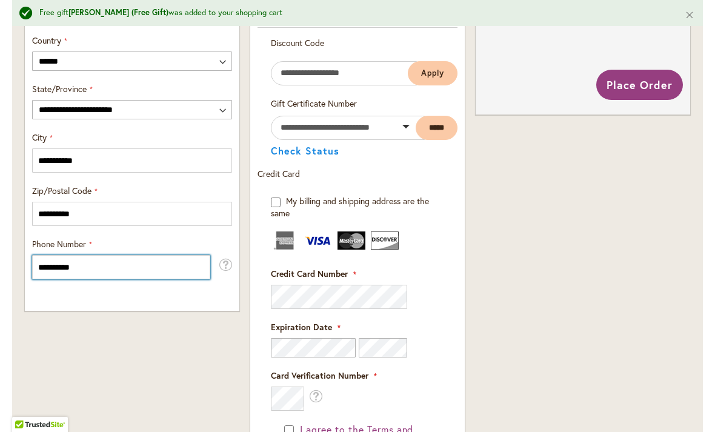
click at [119, 271] on input "**********" at bounding box center [121, 267] width 178 height 24
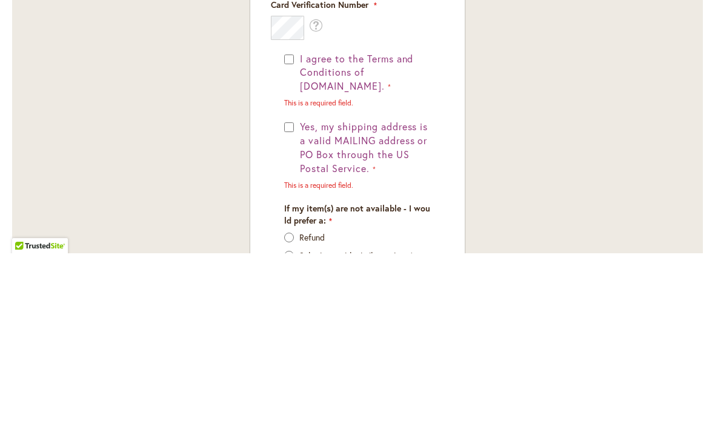
scroll to position [913, 0]
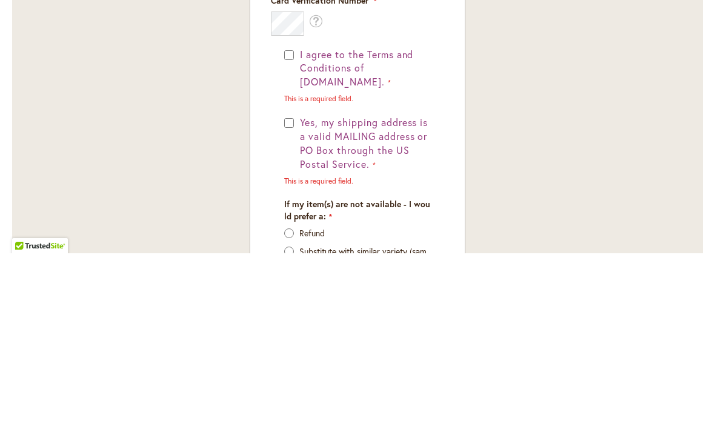
type input "**********"
click at [299, 295] on button "Yes, my shipping address is a valid MAILING address or PO Box through the US Po…" at bounding box center [364, 322] width 134 height 55
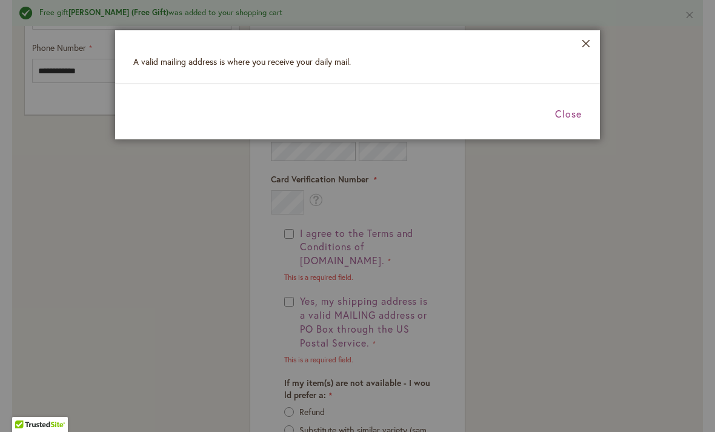
click at [568, 111] on span "Close" at bounding box center [568, 113] width 27 height 13
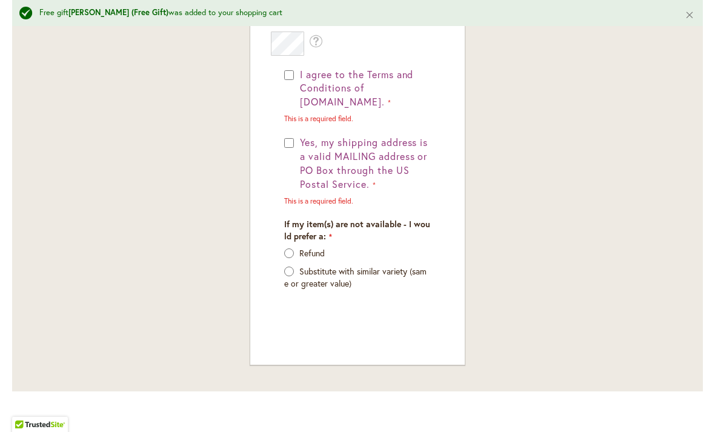
scroll to position [1074, 0]
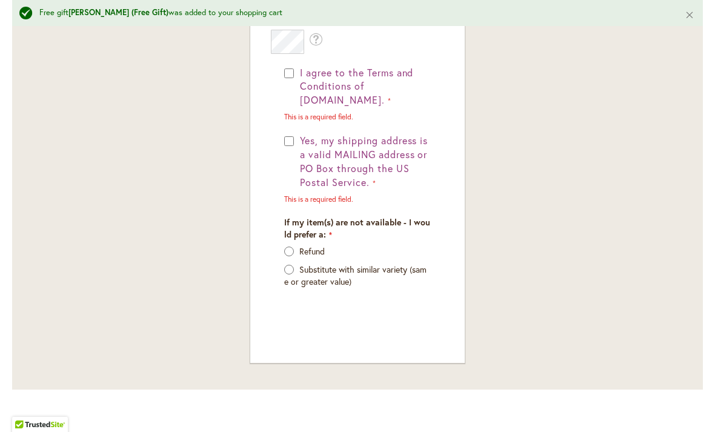
click at [296, 245] on p "Refund" at bounding box center [357, 251] width 147 height 12
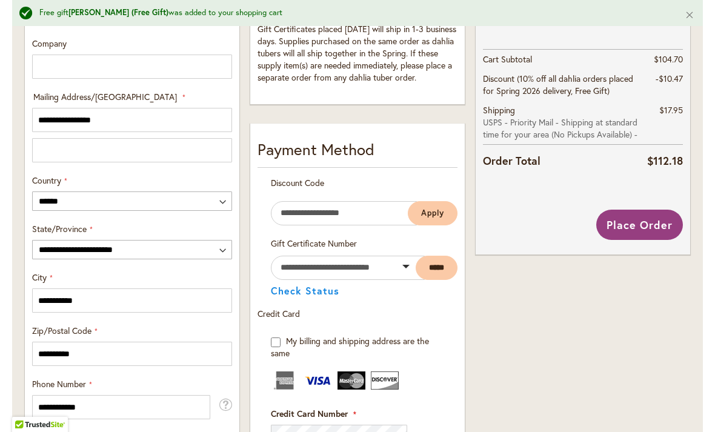
scroll to position [576, 0]
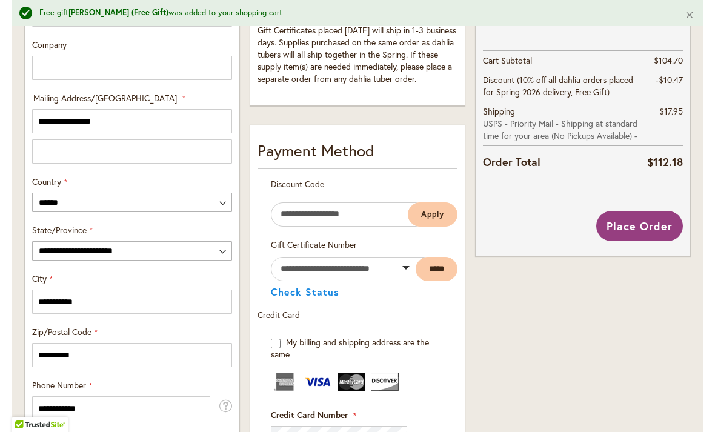
click at [648, 223] on span "Place Order" at bounding box center [640, 226] width 66 height 15
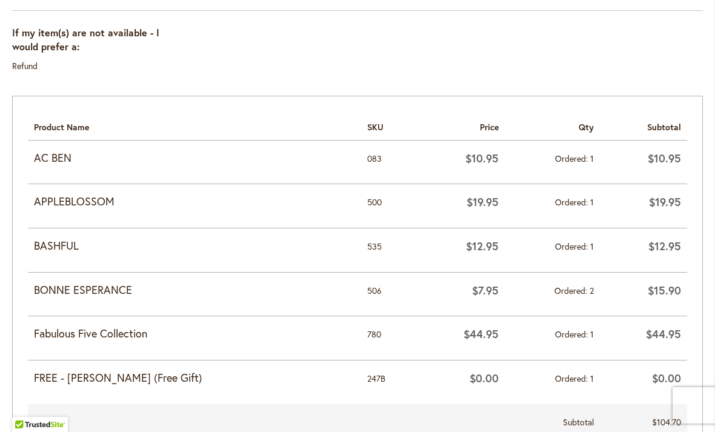
scroll to position [498, 0]
